Goal: Task Accomplishment & Management: Complete application form

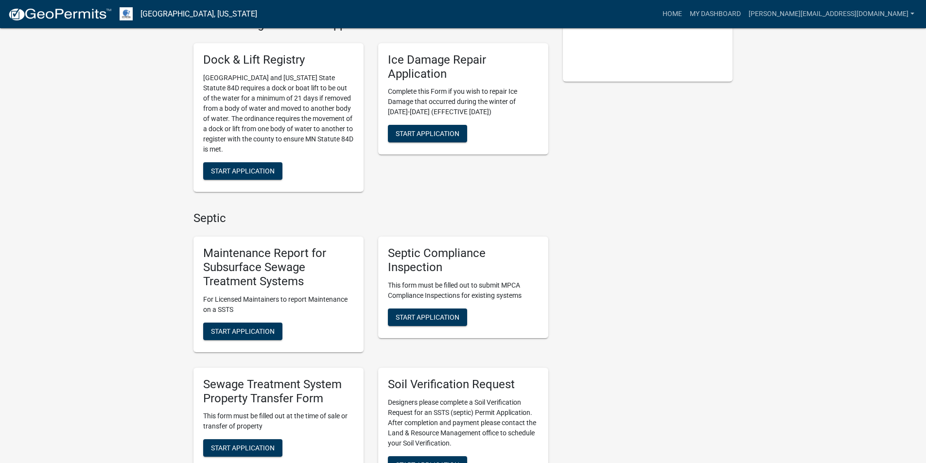
scroll to position [292, 0]
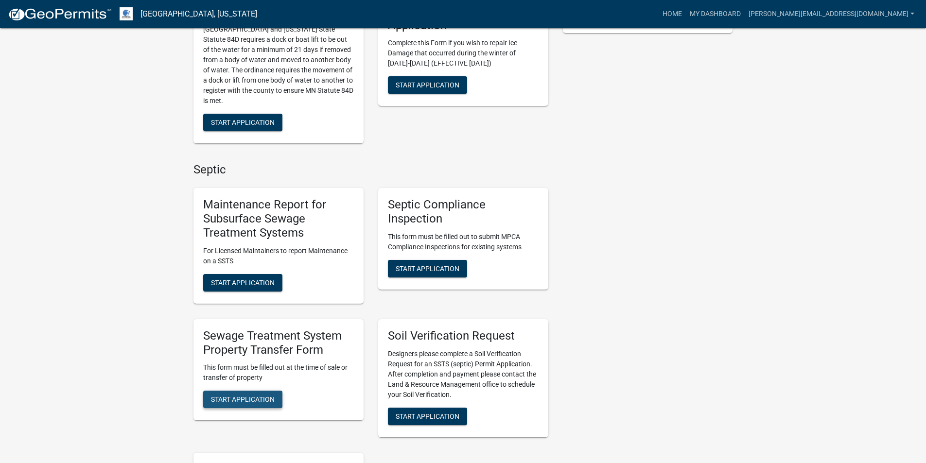
click at [242, 399] on span "Start Application" at bounding box center [243, 400] width 64 height 8
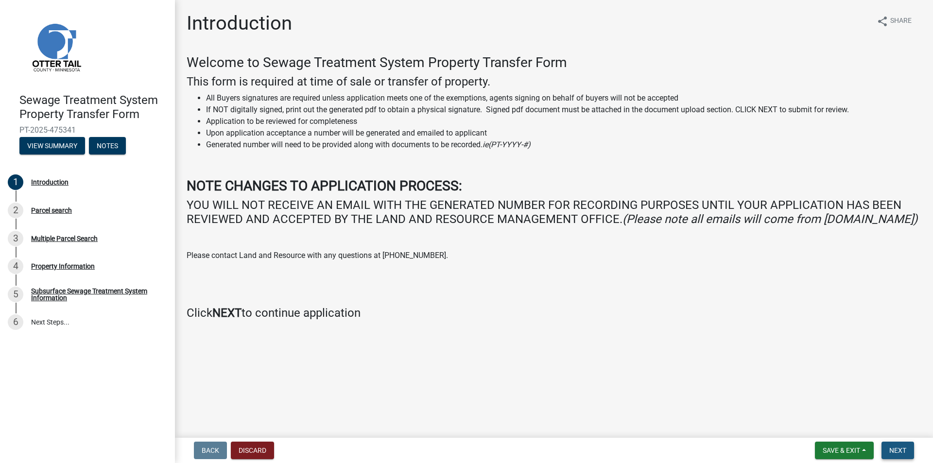
click at [899, 447] on span "Next" at bounding box center [897, 451] width 17 height 8
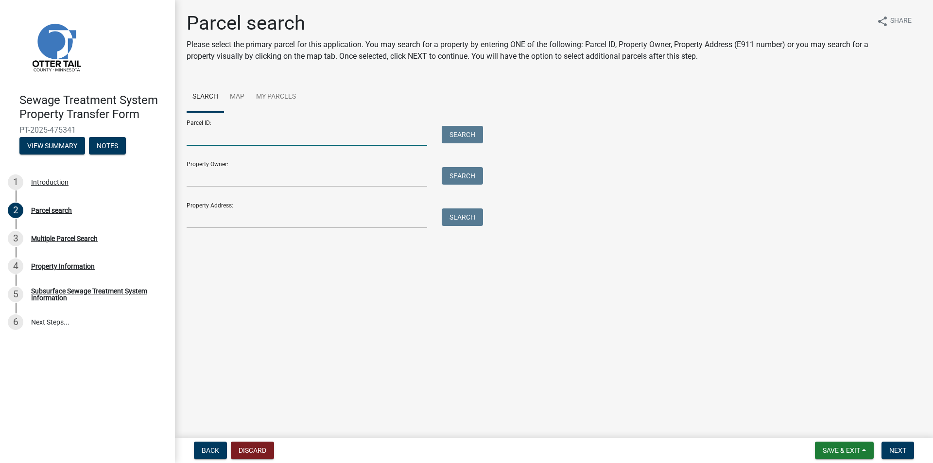
click at [234, 135] on input "Parcel ID:" at bounding box center [307, 136] width 241 height 20
type input "37000330190033"
click at [478, 132] on button "Search" at bounding box center [462, 134] width 41 height 17
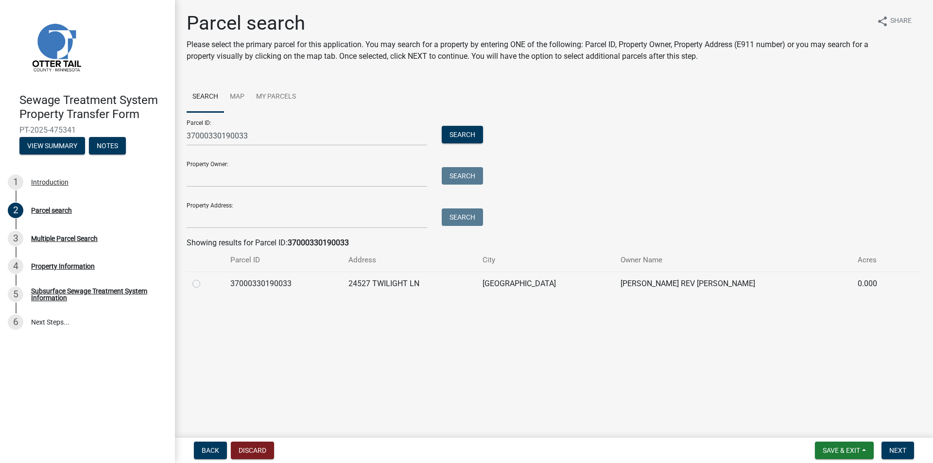
click at [204, 278] on label at bounding box center [204, 278] width 0 height 0
click at [204, 282] on input "radio" at bounding box center [207, 281] width 6 height 6
radio input "true"
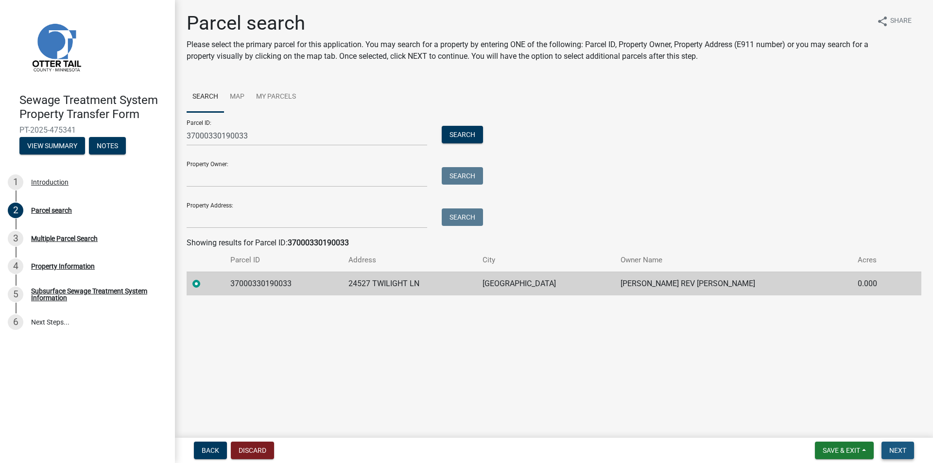
click at [898, 451] on span "Next" at bounding box center [897, 451] width 17 height 8
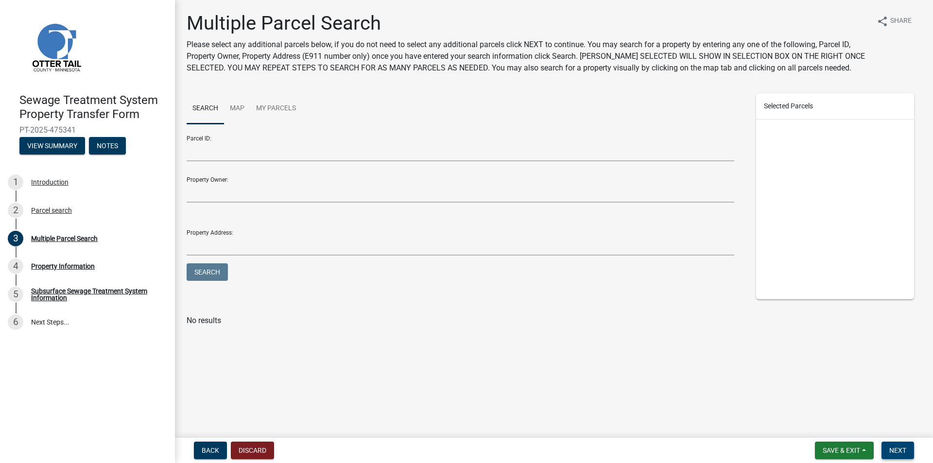
click at [898, 451] on span "Next" at bounding box center [897, 451] width 17 height 8
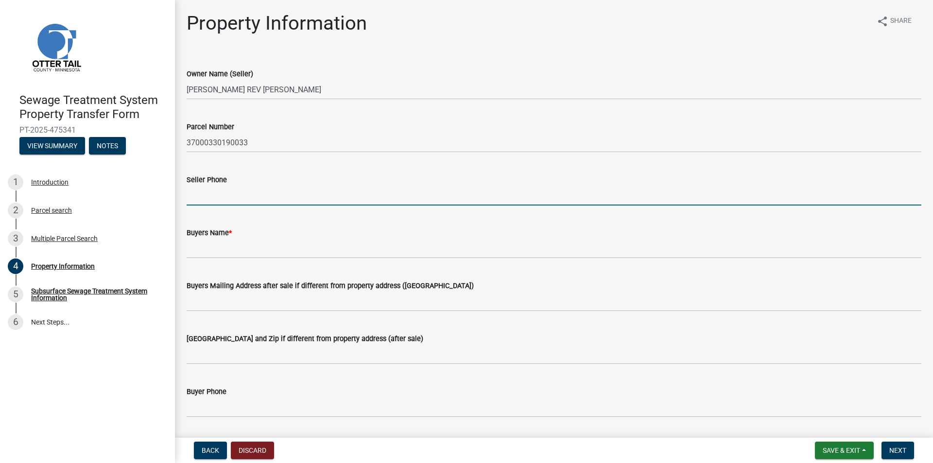
click at [218, 191] on input "Seller Phone" at bounding box center [554, 196] width 735 height 20
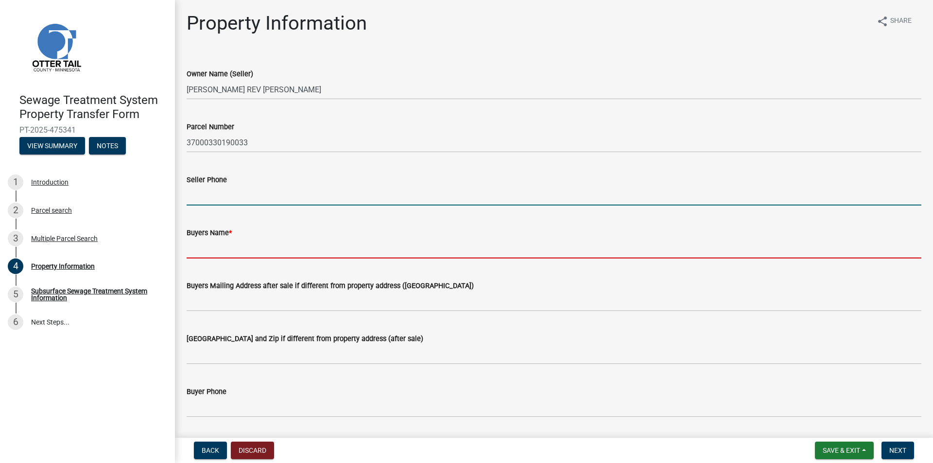
click at [192, 243] on input "Buyers Name *" at bounding box center [554, 249] width 735 height 20
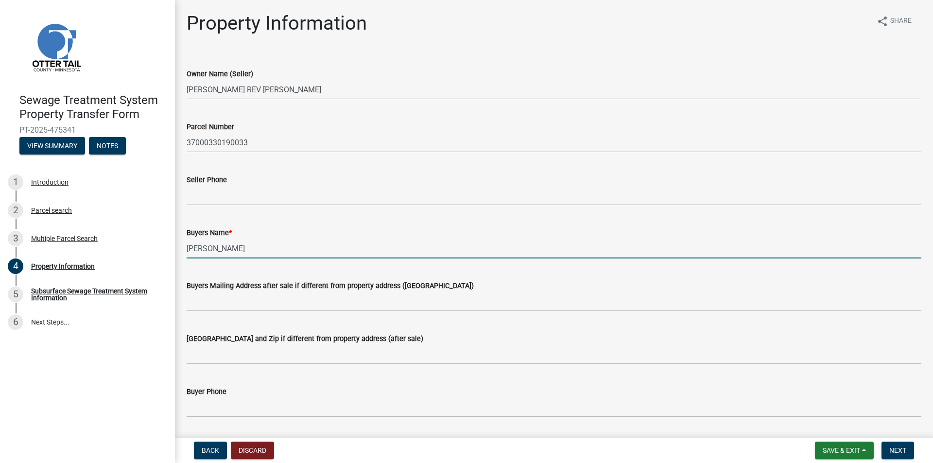
type input "[PERSON_NAME]"
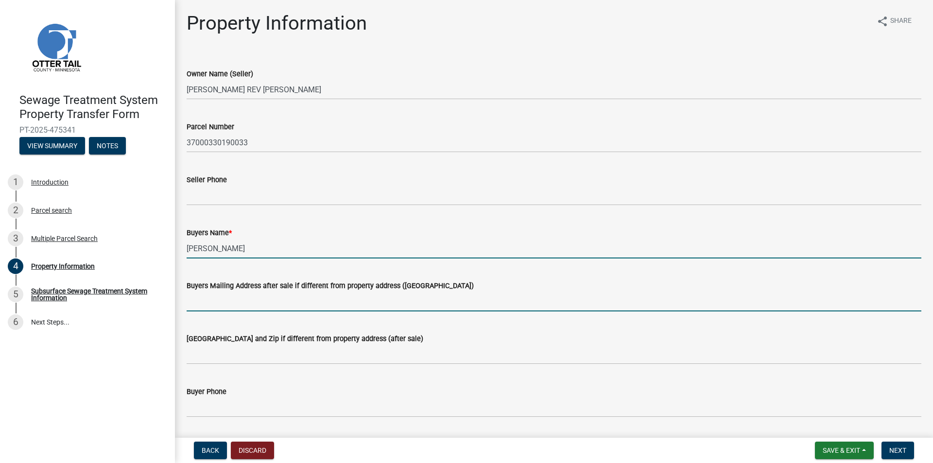
click at [199, 304] on input "Buyers Mailing Address after sale if different from property address ([GEOGRAPH…" at bounding box center [554, 302] width 735 height 20
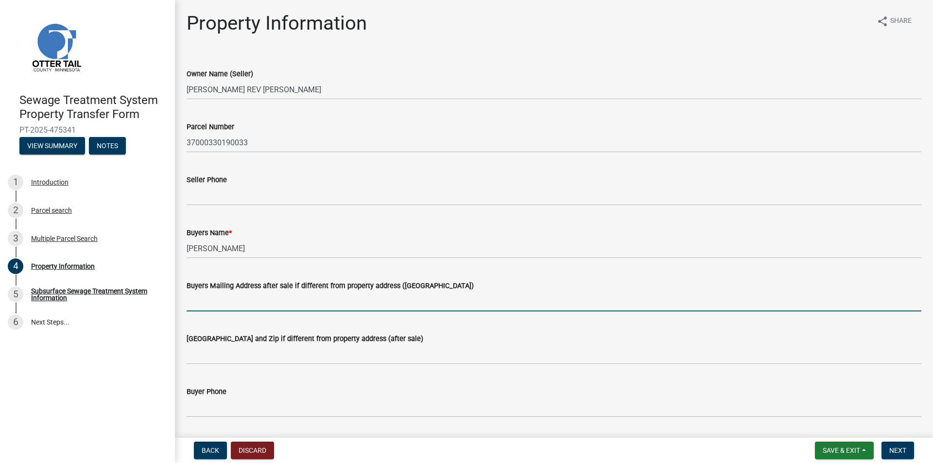
click at [225, 300] on input "Buyers Mailing Address after sale if different from property address ([GEOGRAPH…" at bounding box center [554, 302] width 735 height 20
type input "[STREET_ADDRESS][PERSON_NAME]"
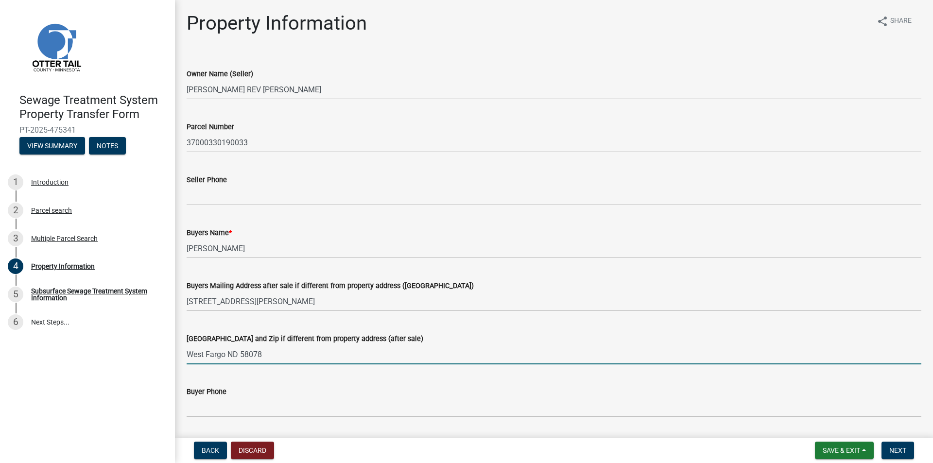
type input "West Fargo ND 58078"
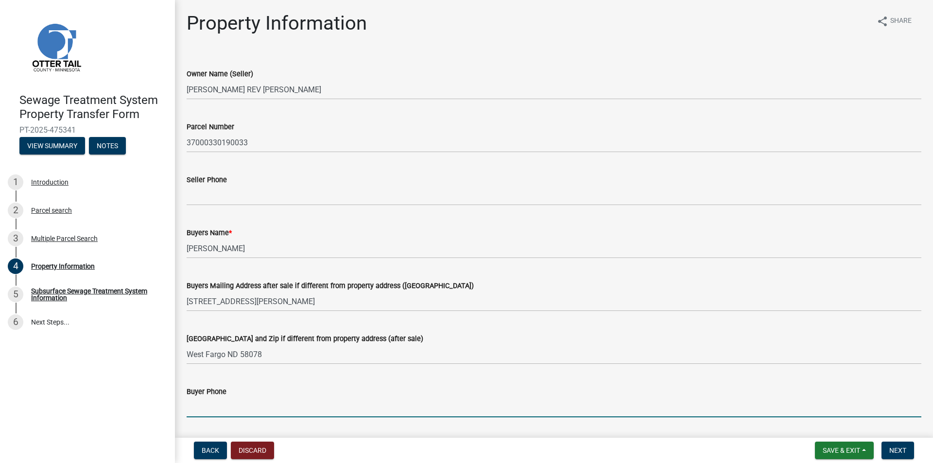
click at [192, 409] on input "Buyer Phone" at bounding box center [554, 408] width 735 height 20
drag, startPoint x: 257, startPoint y: 412, endPoint x: 7, endPoint y: 417, distance: 249.4
click at [145, 411] on div "Sewage Treatment System Property Transfer Form PT-2025-475341 View Summary Note…" at bounding box center [466, 231] width 933 height 463
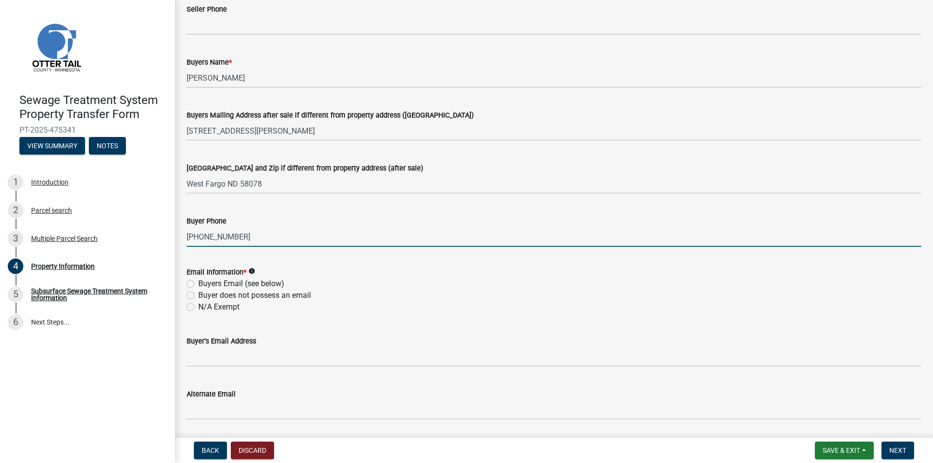
scroll to position [194, 0]
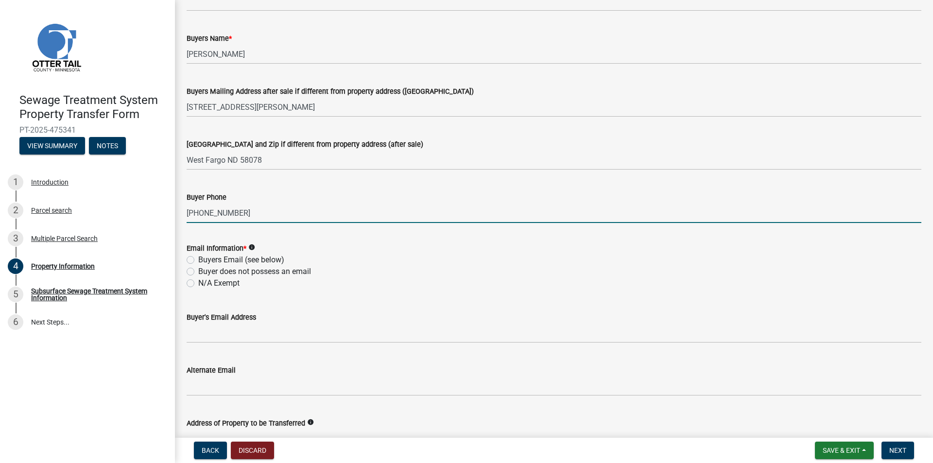
type input "[PHONE_NUMBER]"
click at [198, 262] on label "Buyers Email (see below)" at bounding box center [241, 260] width 86 height 12
click at [198, 261] on input "Buyers Email (see below)" at bounding box center [201, 257] width 6 height 6
radio input "true"
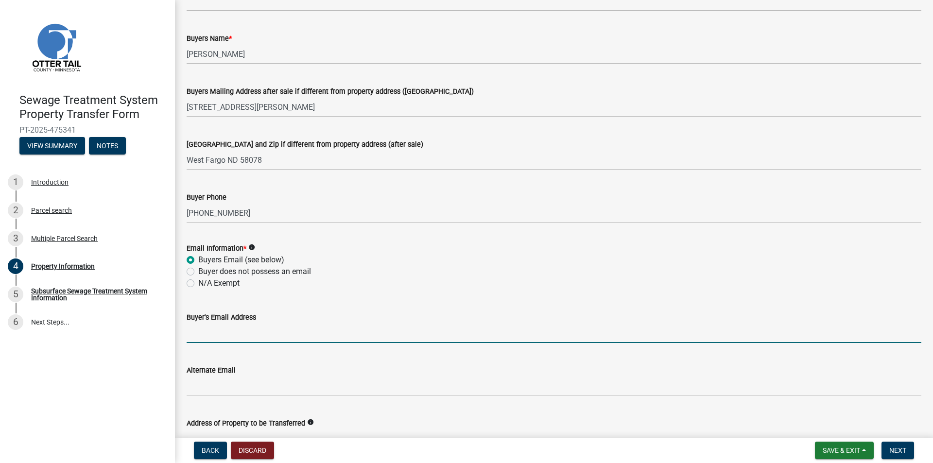
drag, startPoint x: 208, startPoint y: 327, endPoint x: 200, endPoint y: 331, distance: 8.7
click at [208, 327] on input "Buyer's Email Address" at bounding box center [554, 333] width 735 height 20
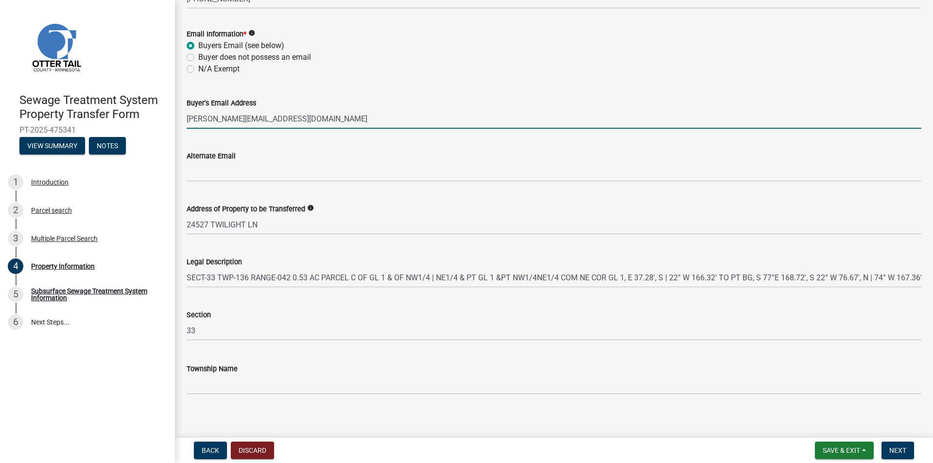
scroll to position [415, 0]
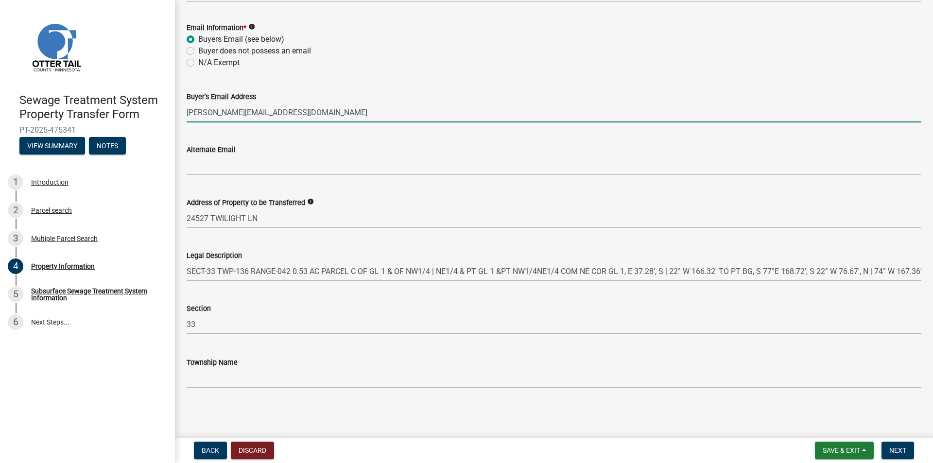
type input "[PERSON_NAME][EMAIL_ADDRESS][DOMAIN_NAME]"
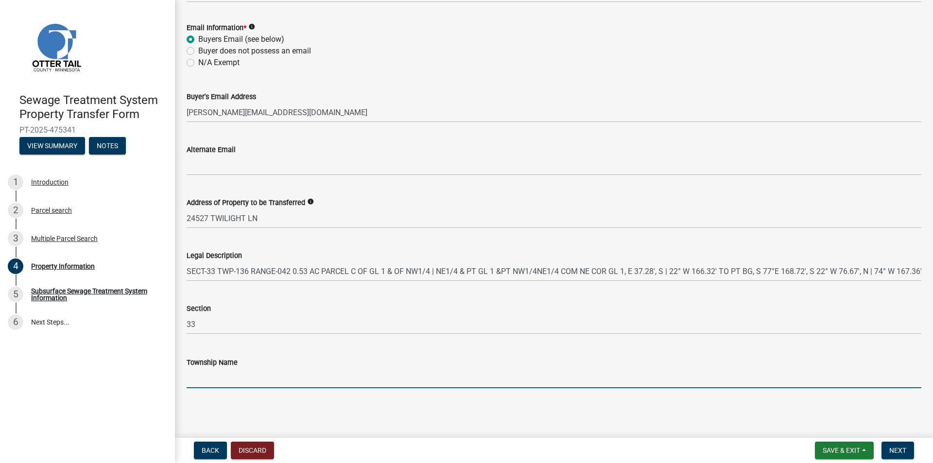
click at [216, 373] on input "Township Name" at bounding box center [554, 378] width 735 height 20
type input "[PERSON_NAME]"
click at [904, 453] on span "Next" at bounding box center [897, 451] width 17 height 8
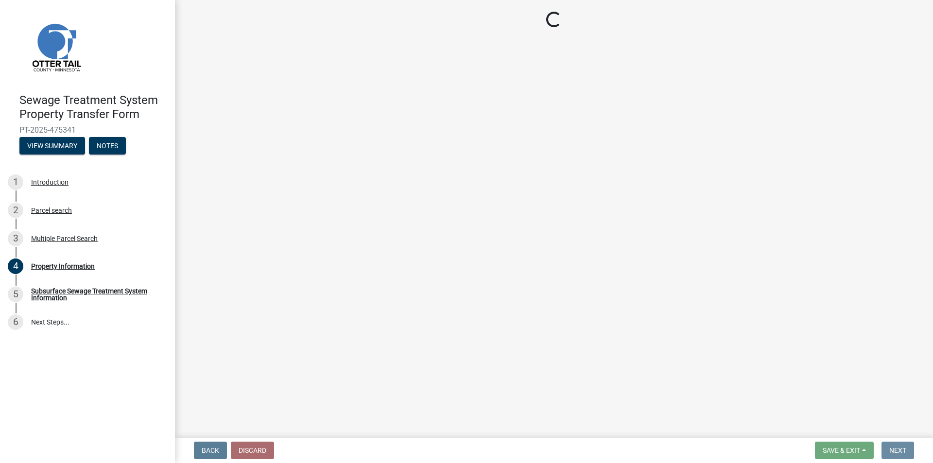
scroll to position [0, 0]
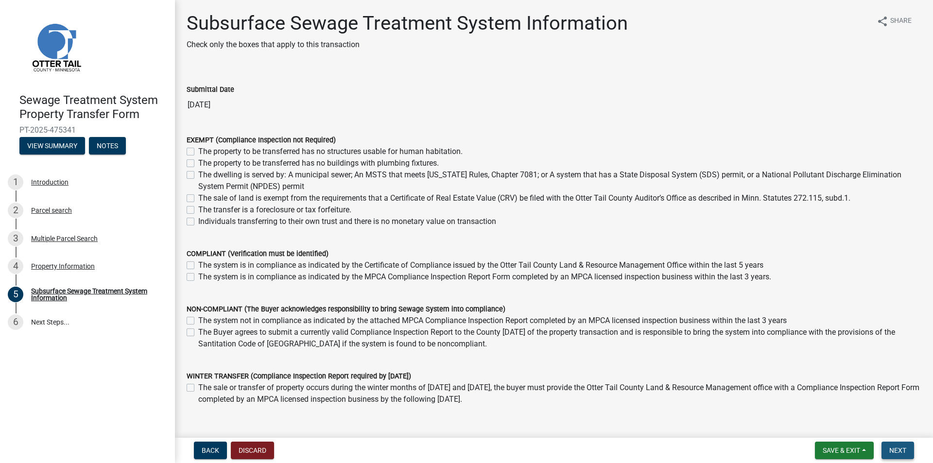
click at [903, 448] on span "Next" at bounding box center [897, 451] width 17 height 8
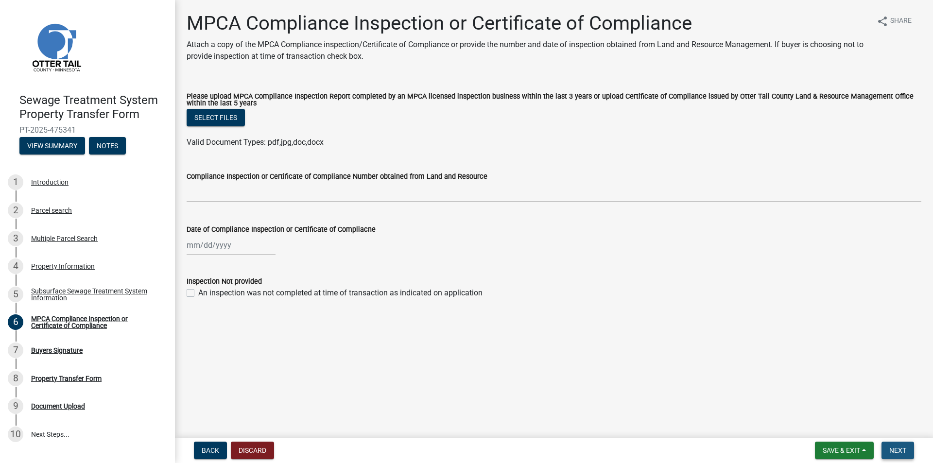
click at [900, 451] on span "Next" at bounding box center [897, 451] width 17 height 8
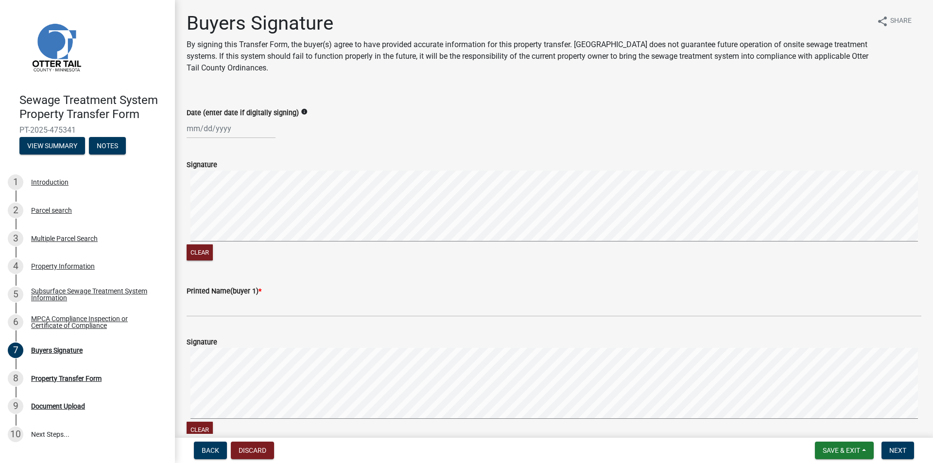
select select "9"
select select "2025"
drag, startPoint x: 233, startPoint y: 126, endPoint x: 189, endPoint y: 122, distance: 44.4
click at [189, 122] on input "Date (enter date if digitally signing)" at bounding box center [231, 129] width 89 height 20
click at [214, 192] on div "9" at bounding box center [212, 196] width 16 height 16
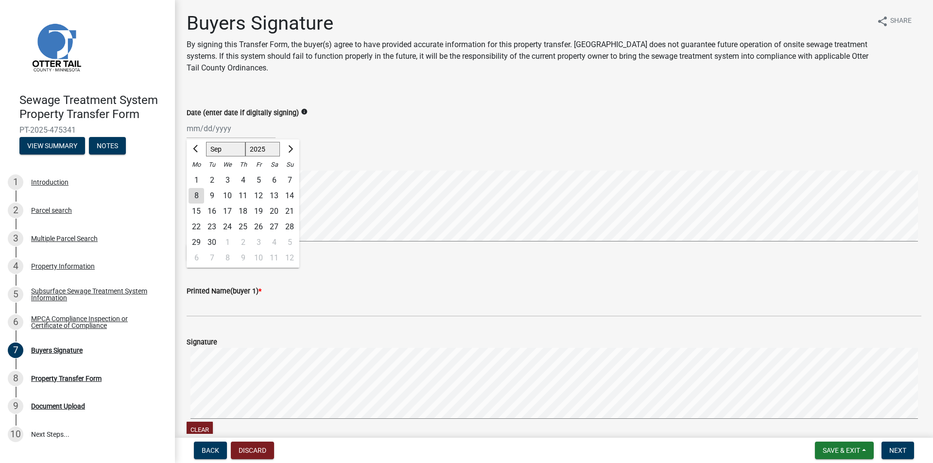
type input "[DATE]"
select select "9"
select select "2025"
drag, startPoint x: 232, startPoint y: 130, endPoint x: 206, endPoint y: 128, distance: 26.3
click at [206, 128] on input "[DATE]" at bounding box center [231, 129] width 89 height 20
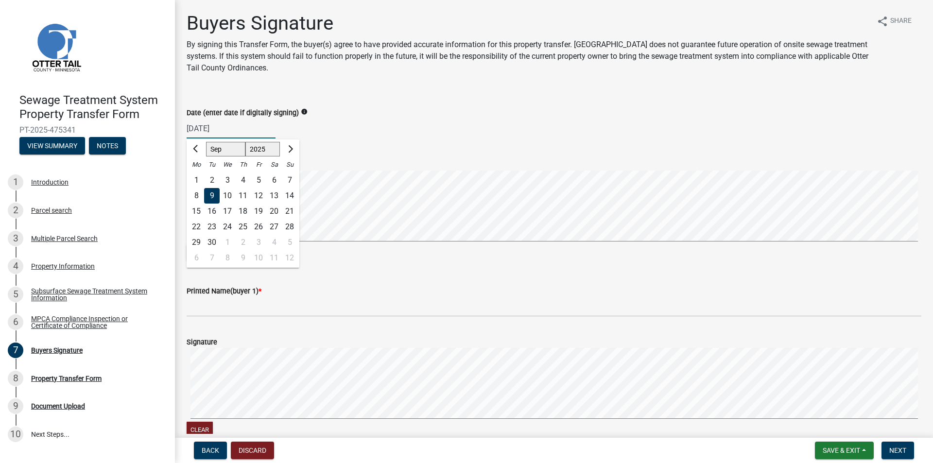
drag, startPoint x: 235, startPoint y: 128, endPoint x: 174, endPoint y: 127, distance: 61.2
click at [174, 127] on div "Sewage Treatment System Property Transfer Form PT-2025-475341 View Summary Note…" at bounding box center [466, 231] width 933 height 463
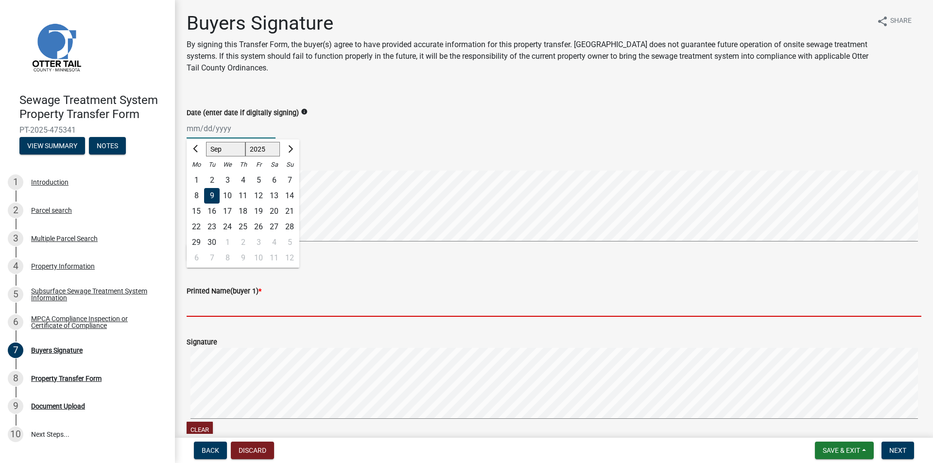
click at [221, 308] on input "Printed Name(buyer 1) *" at bounding box center [554, 307] width 735 height 20
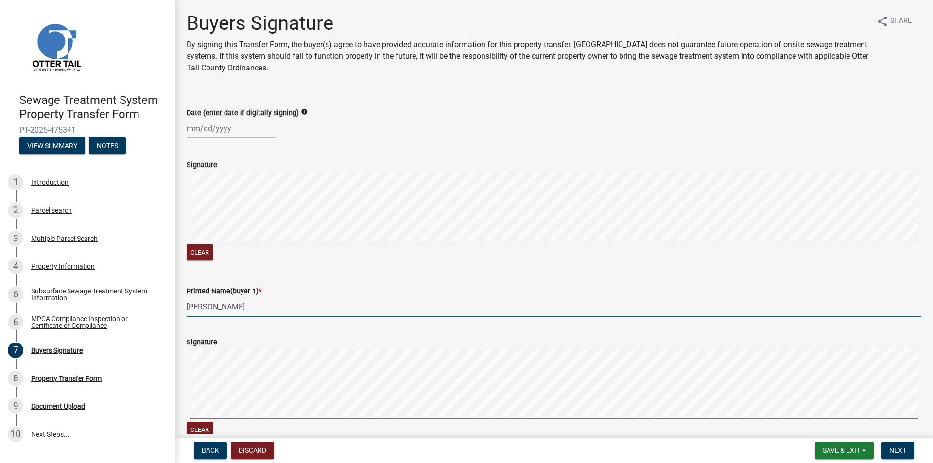
type input "[PERSON_NAME]"
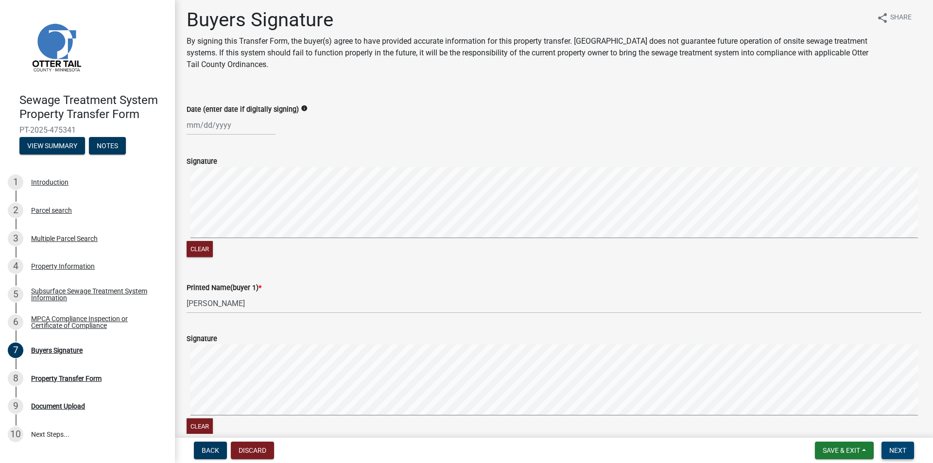
click at [890, 448] on span "Next" at bounding box center [897, 451] width 17 height 8
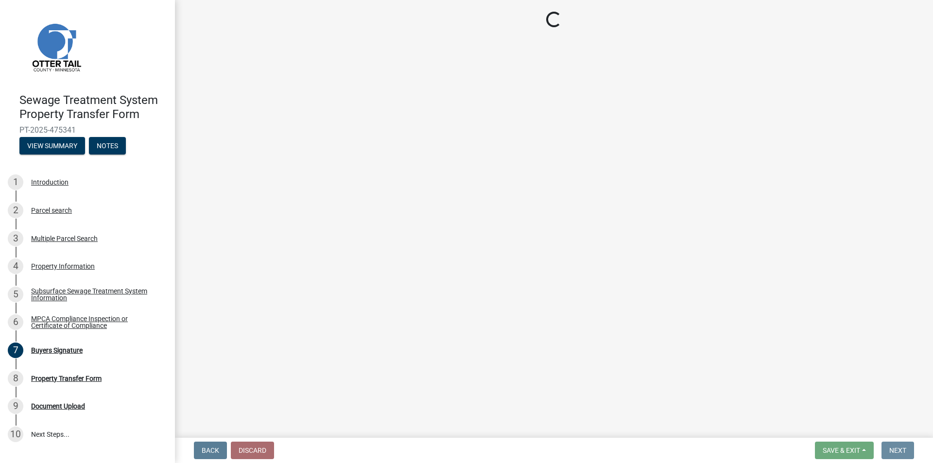
scroll to position [0, 0]
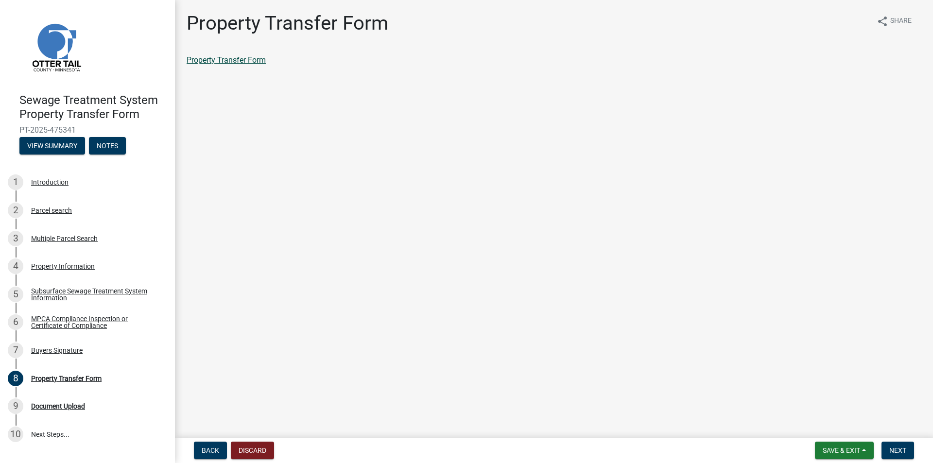
click at [229, 60] on link "Property Transfer Form" at bounding box center [226, 59] width 79 height 9
